Goal: Transaction & Acquisition: Purchase product/service

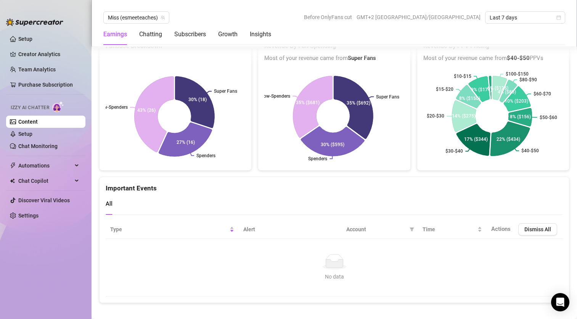
scroll to position [1621, 0]
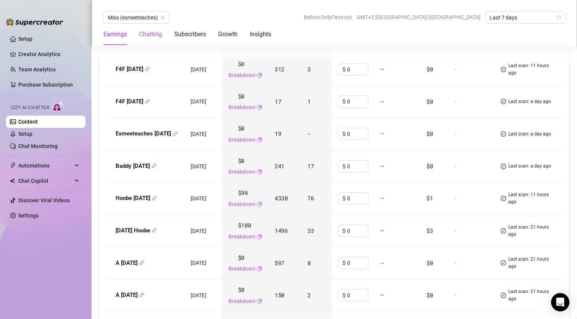
click at [160, 36] on div "Chatting" at bounding box center [150, 34] width 23 height 9
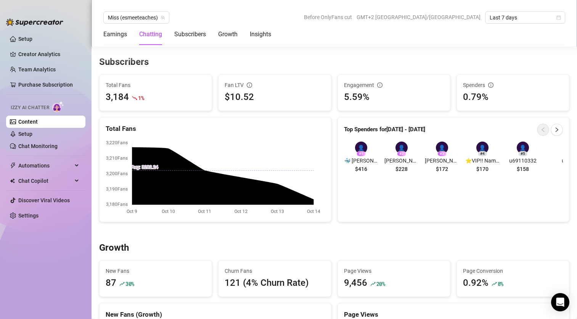
scroll to position [568, 0]
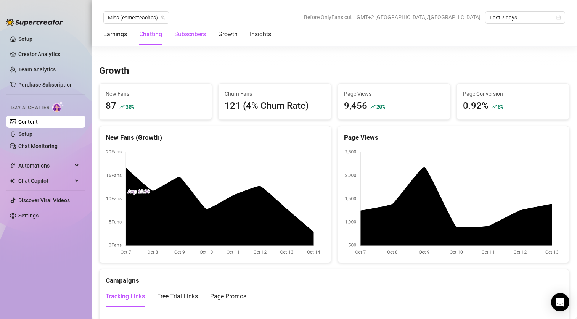
click at [196, 32] on div "Subscribers" at bounding box center [190, 34] width 32 height 9
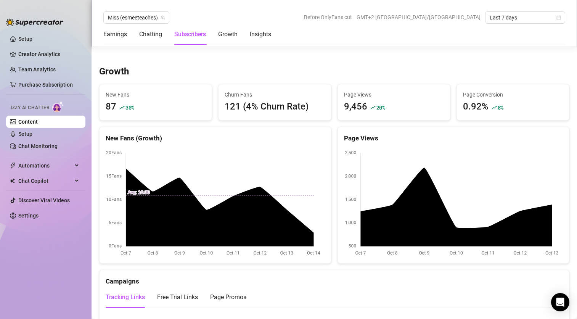
scroll to position [625, 0]
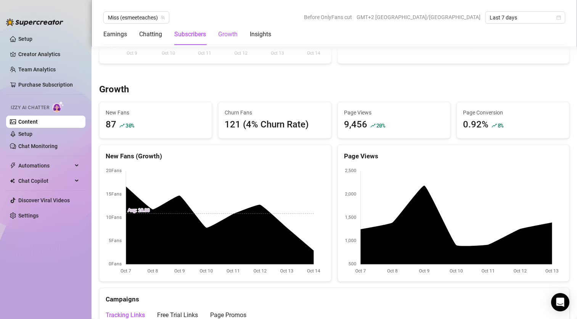
click at [232, 34] on div "Growth" at bounding box center [227, 34] width 19 height 9
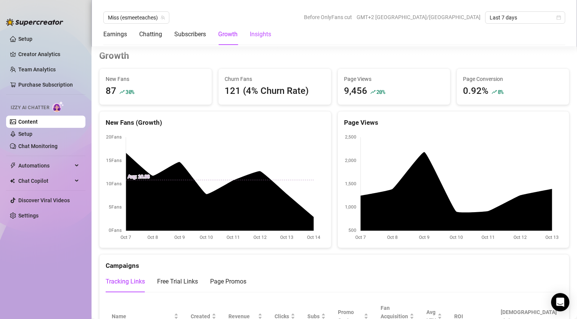
click at [253, 35] on div "Insights" at bounding box center [260, 34] width 21 height 9
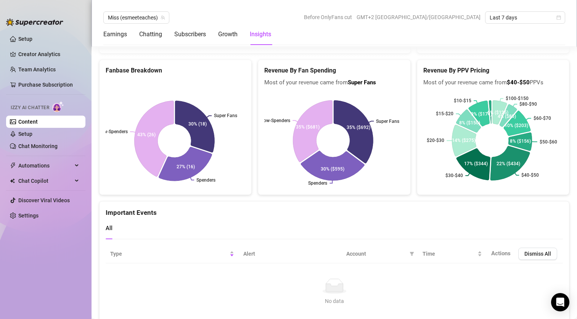
scroll to position [1621, 0]
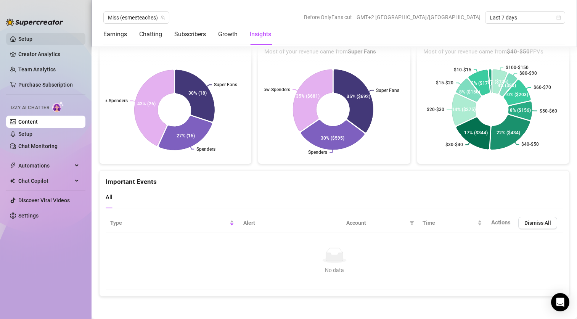
click at [32, 41] on link "Setup" at bounding box center [25, 39] width 14 height 6
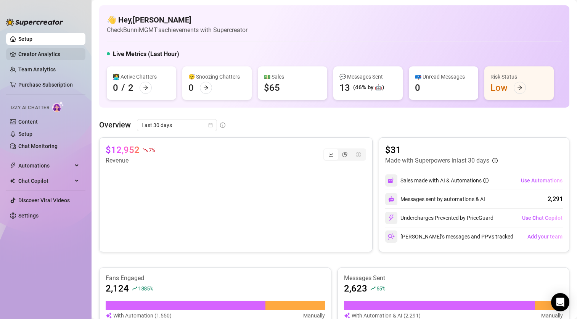
click at [58, 54] on link "Creator Analytics" at bounding box center [48, 54] width 61 height 12
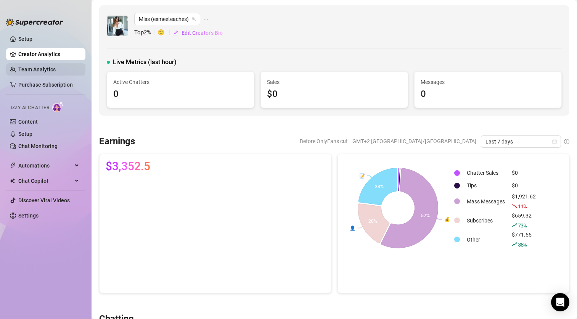
click at [50, 67] on link "Team Analytics" at bounding box center [36, 69] width 37 height 6
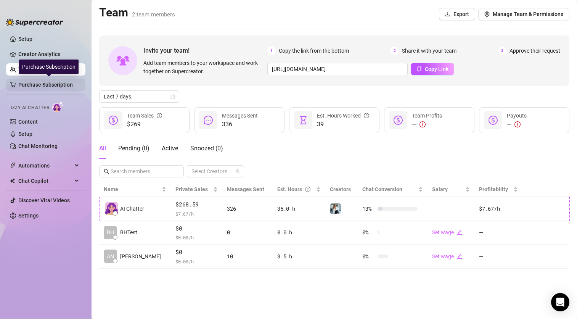
click at [50, 83] on link "Purchase Subscription" at bounding box center [48, 85] width 61 height 12
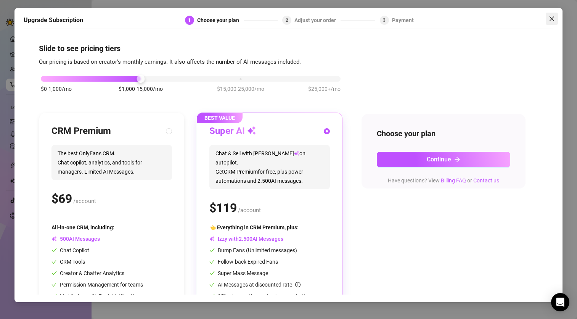
click at [551, 20] on icon "close" at bounding box center [552, 19] width 6 height 6
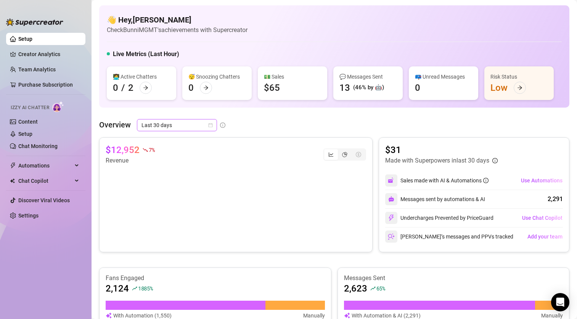
click at [173, 127] on span "Last 30 days" at bounding box center [177, 124] width 71 height 11
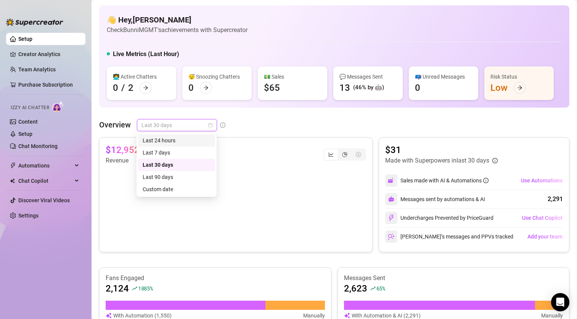
click at [172, 138] on div "Last 24 hours" at bounding box center [177, 140] width 68 height 8
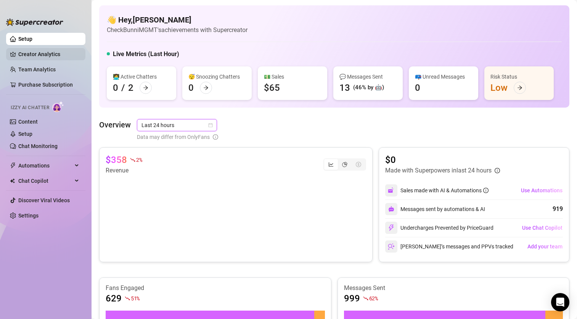
click at [51, 52] on link "Creator Analytics" at bounding box center [48, 54] width 61 height 12
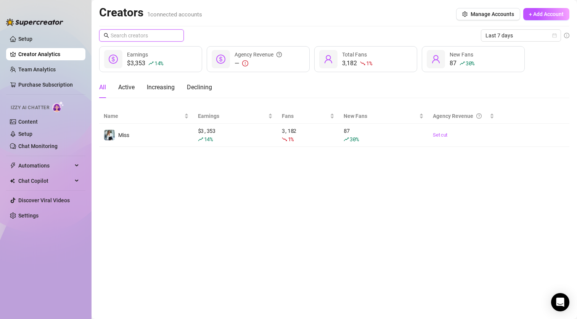
click at [149, 35] on input "text" at bounding box center [142, 35] width 63 height 8
click at [490, 34] on span "Last 7 days" at bounding box center [521, 35] width 71 height 11
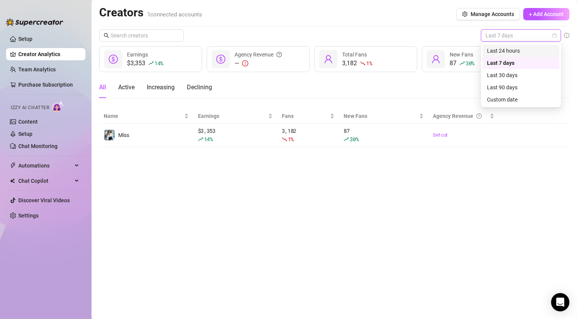
click at [491, 45] on div "Last 24 hours" at bounding box center [521, 51] width 77 height 12
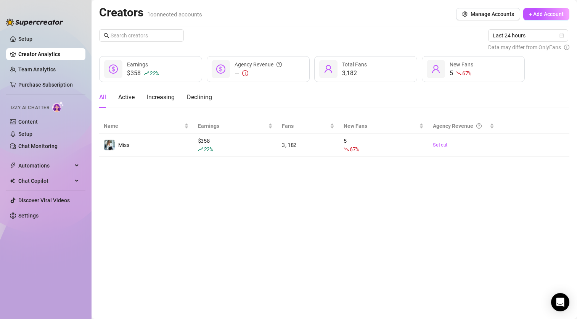
click at [222, 71] on icon "dollar-circle" at bounding box center [220, 68] width 9 height 9
